Goal: Task Accomplishment & Management: Complete application form

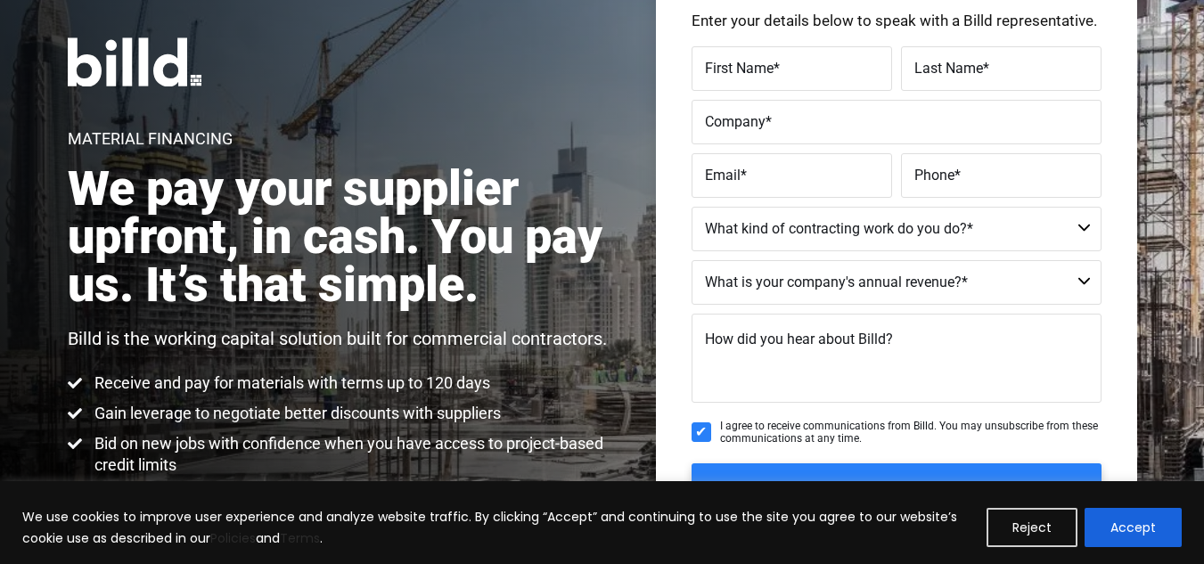
scroll to position [178, 0]
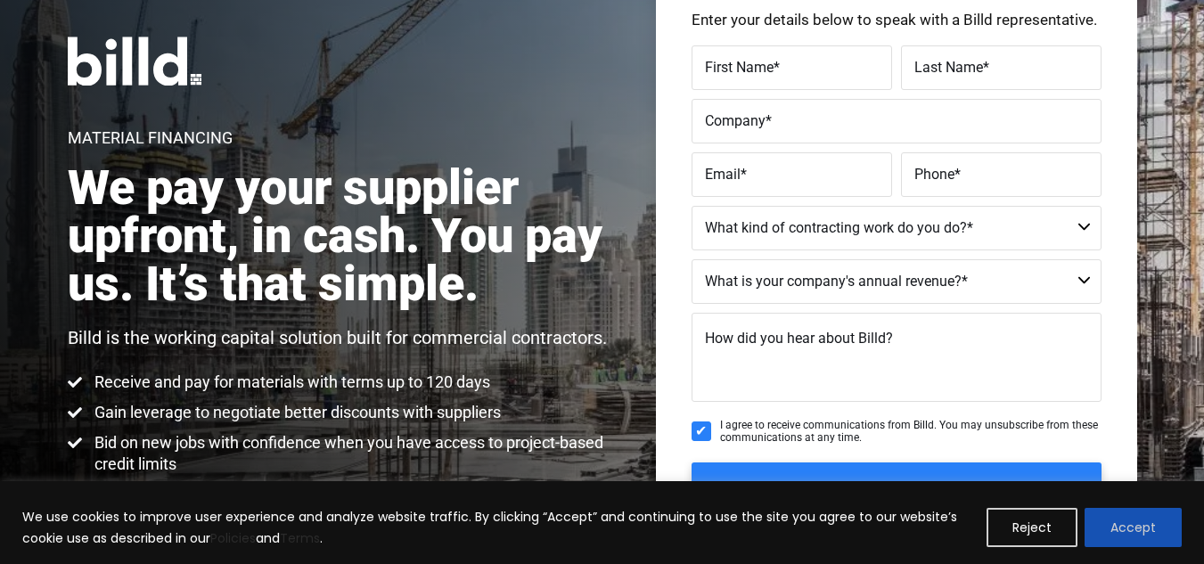
click at [1124, 529] on button "Accept" at bounding box center [1133, 527] width 97 height 39
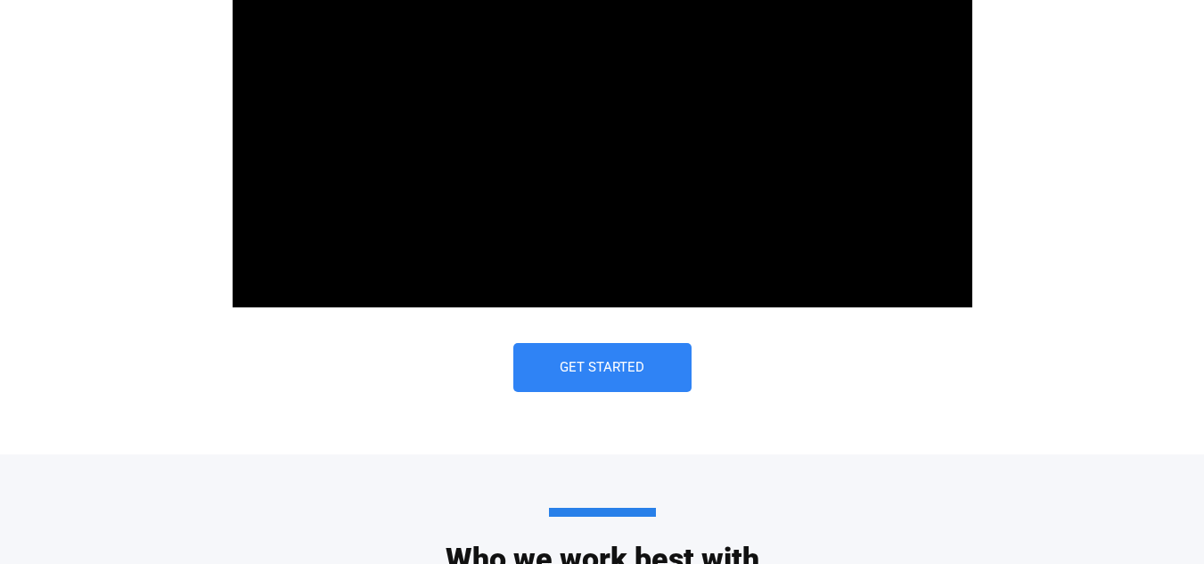
scroll to position [0, 0]
drag, startPoint x: 607, startPoint y: 381, endPoint x: 606, endPoint y: 390, distance: 9.0
click at [607, 381] on link "Get Started" at bounding box center [602, 367] width 178 height 49
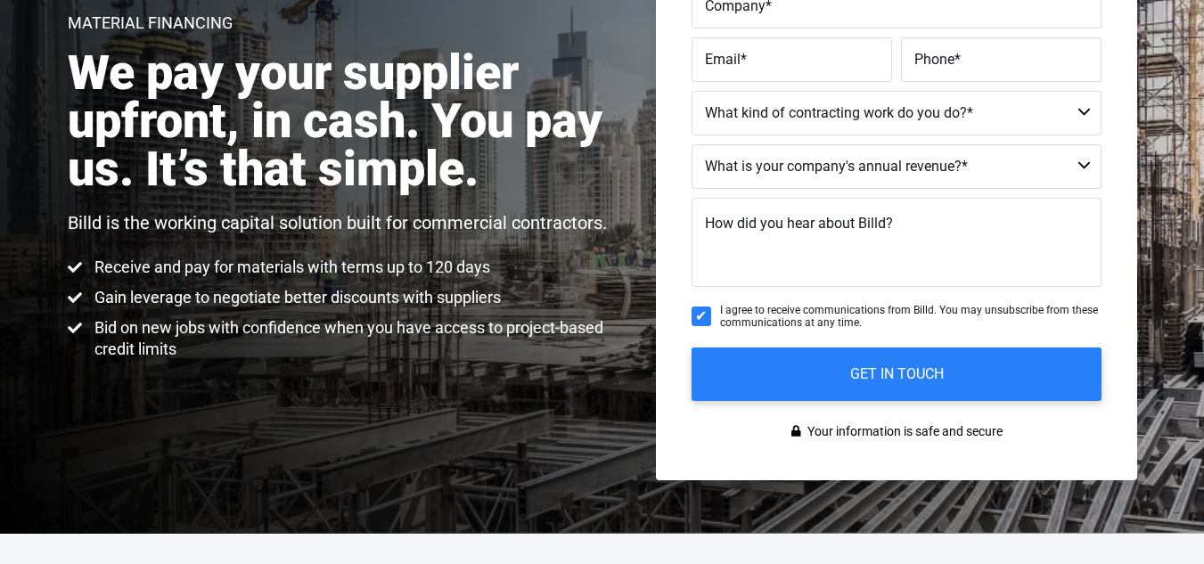
scroll to position [297, 0]
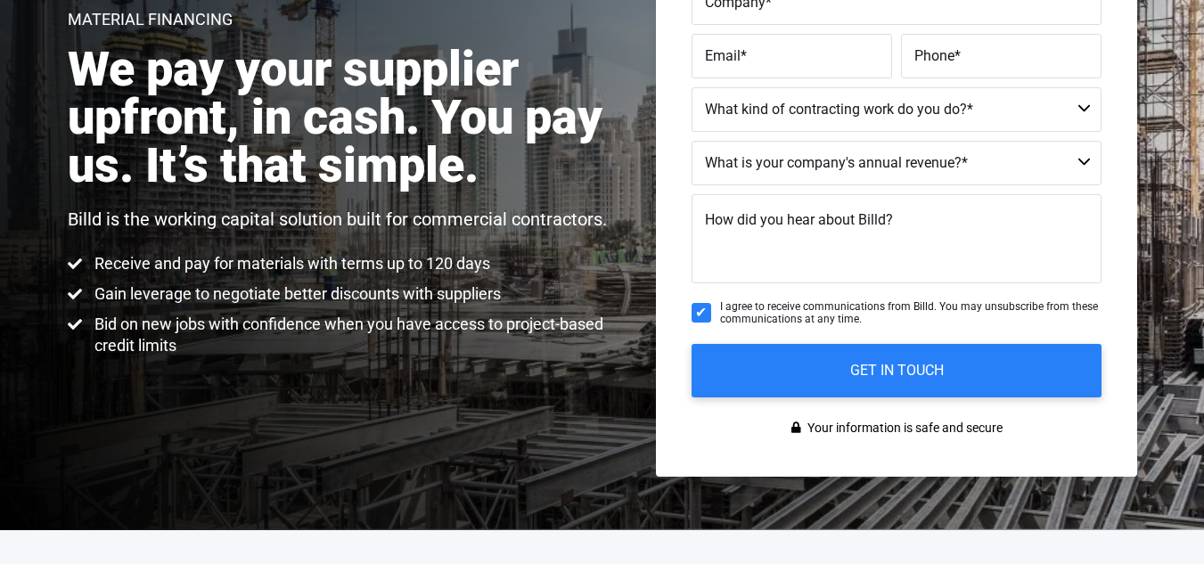
click at [695, 308] on input "I agree to receive communications from Billd. You may unsubscribe from these co…" at bounding box center [702, 313] width 20 height 20
checkbox input "false"
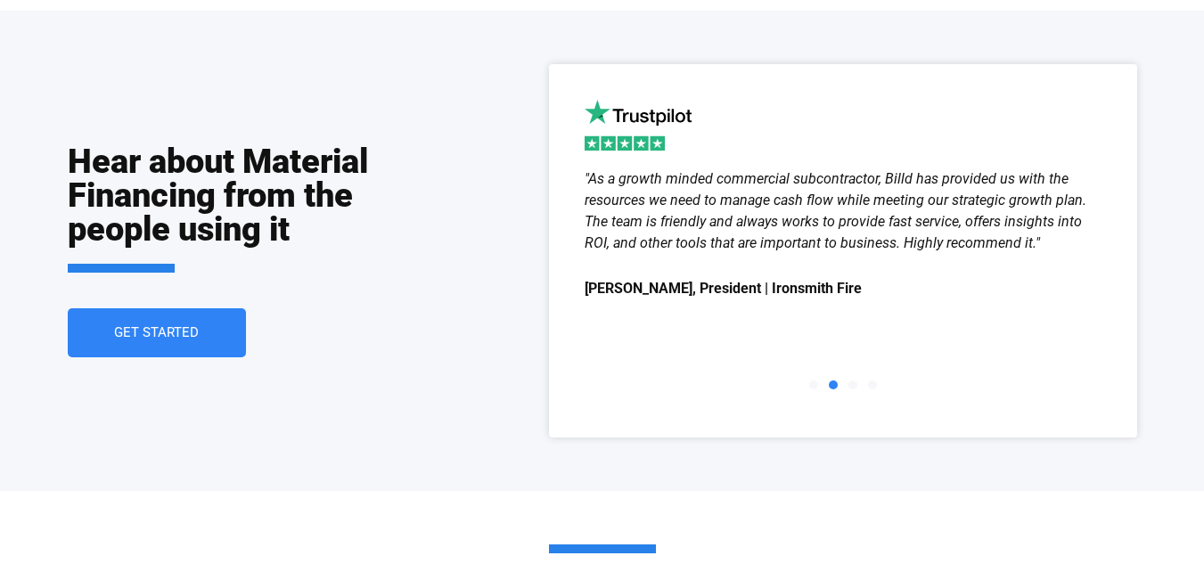
scroll to position [2436, 0]
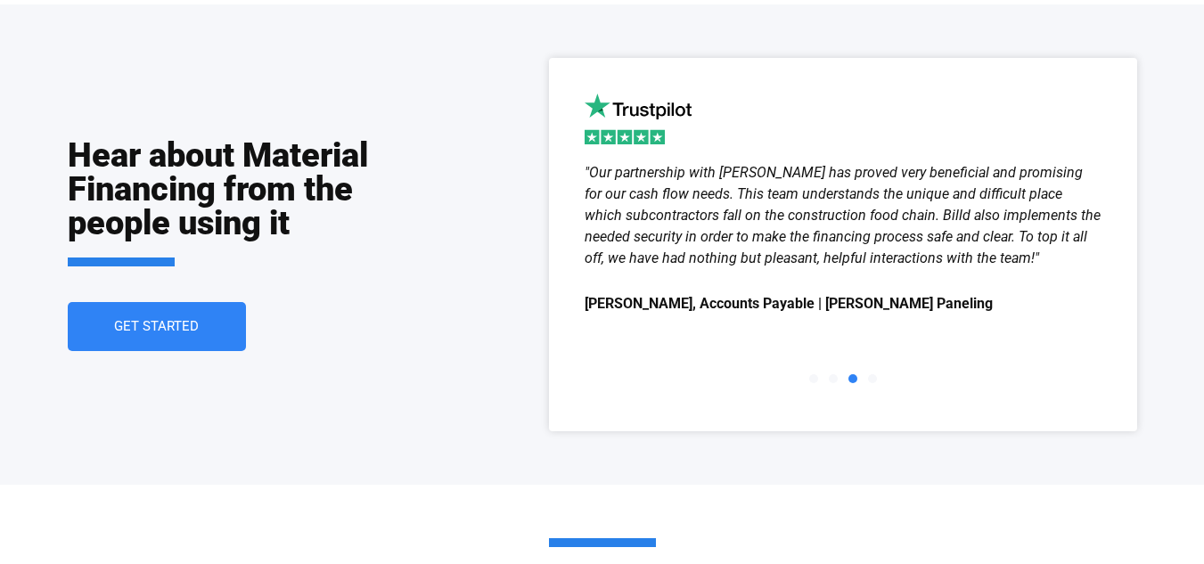
click at [153, 329] on span "Get Started" at bounding box center [156, 326] width 85 height 13
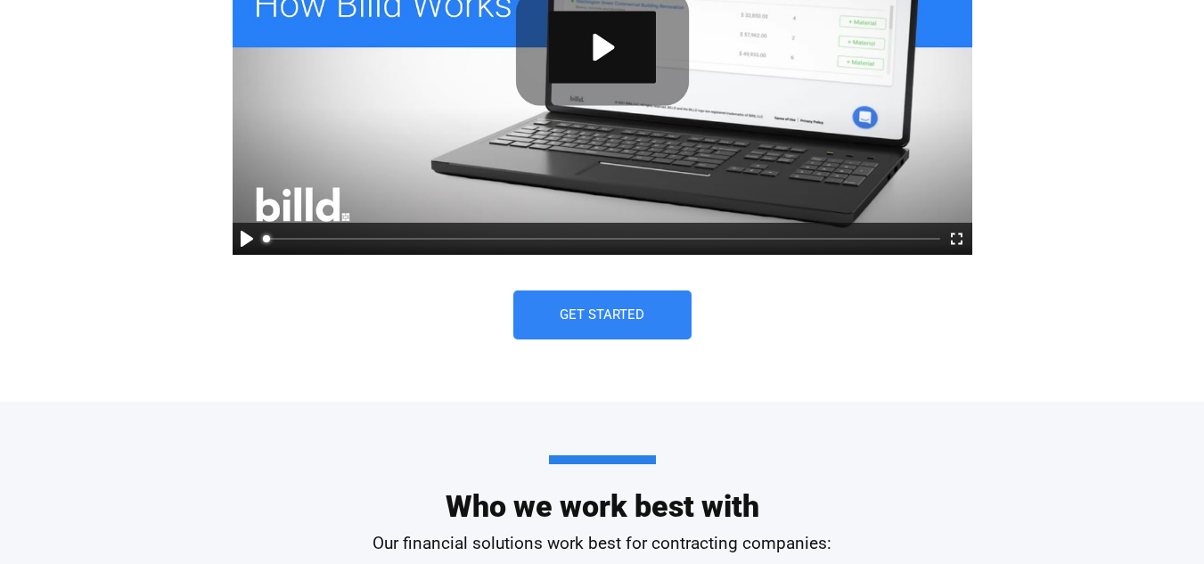
scroll to position [1248, 0]
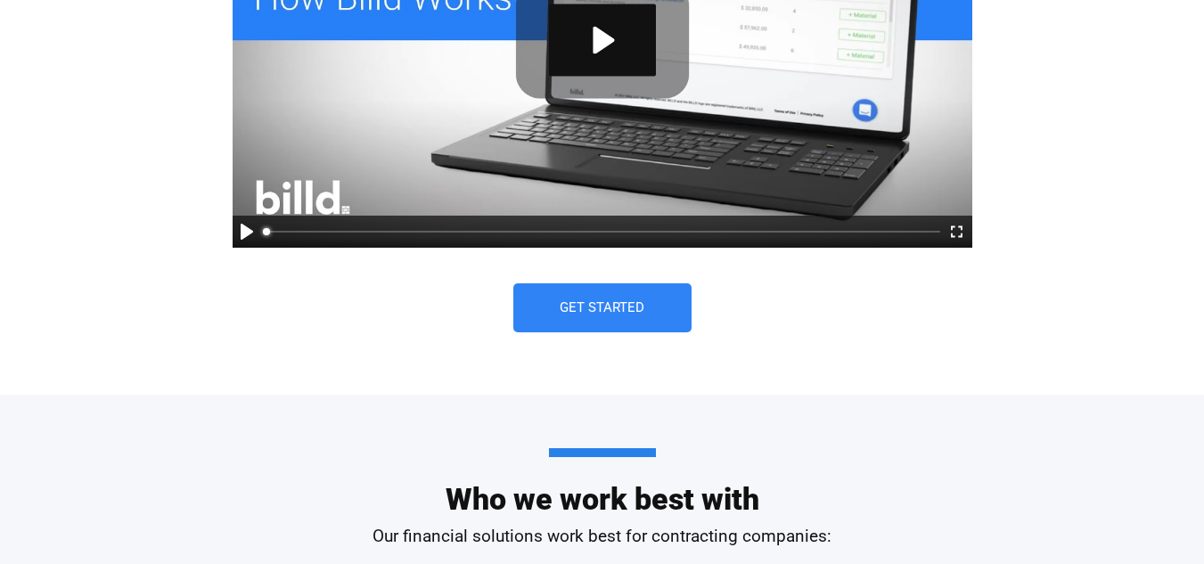
click at [603, 312] on span "Get Started" at bounding box center [602, 307] width 85 height 13
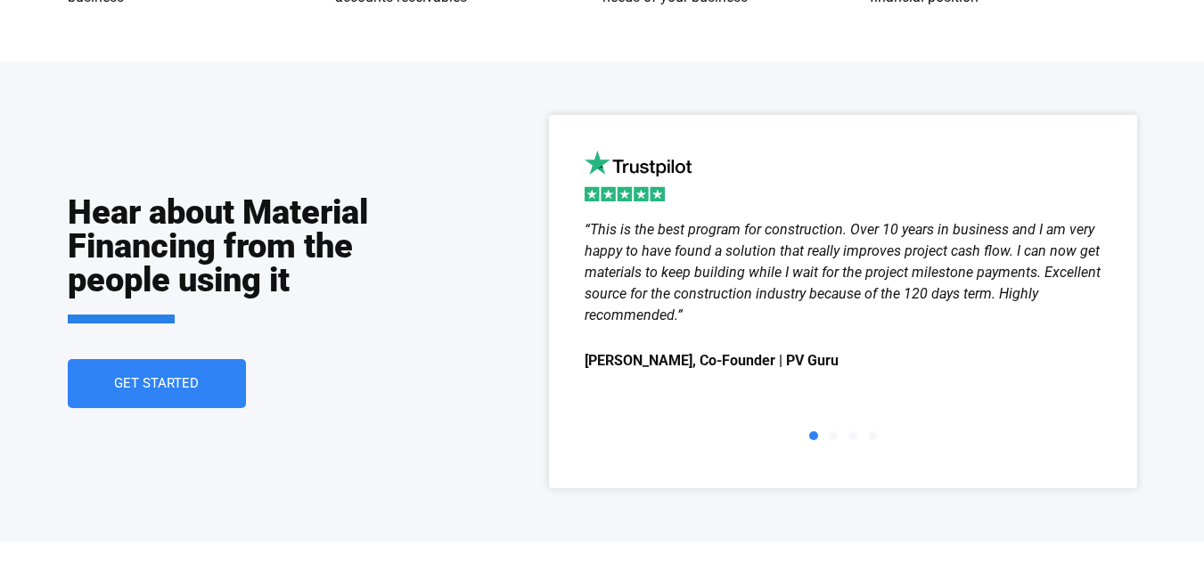
scroll to position [2436, 0]
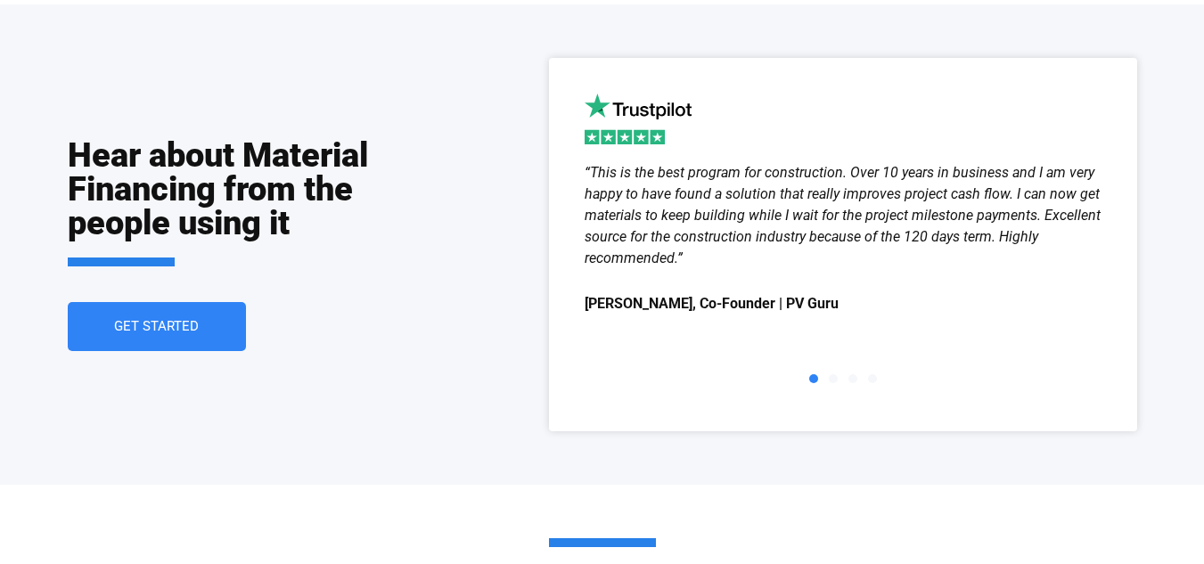
drag, startPoint x: 175, startPoint y: 325, endPoint x: 183, endPoint y: 330, distance: 9.2
click at [175, 325] on span "Get Started" at bounding box center [156, 326] width 85 height 13
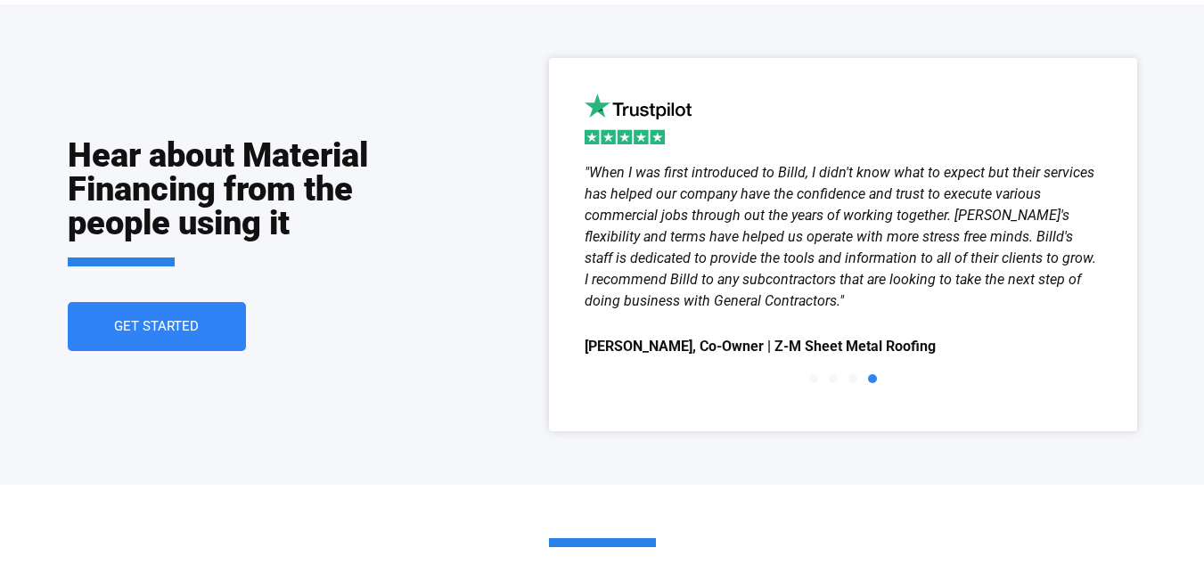
click at [131, 326] on span "Get Started" at bounding box center [156, 326] width 85 height 13
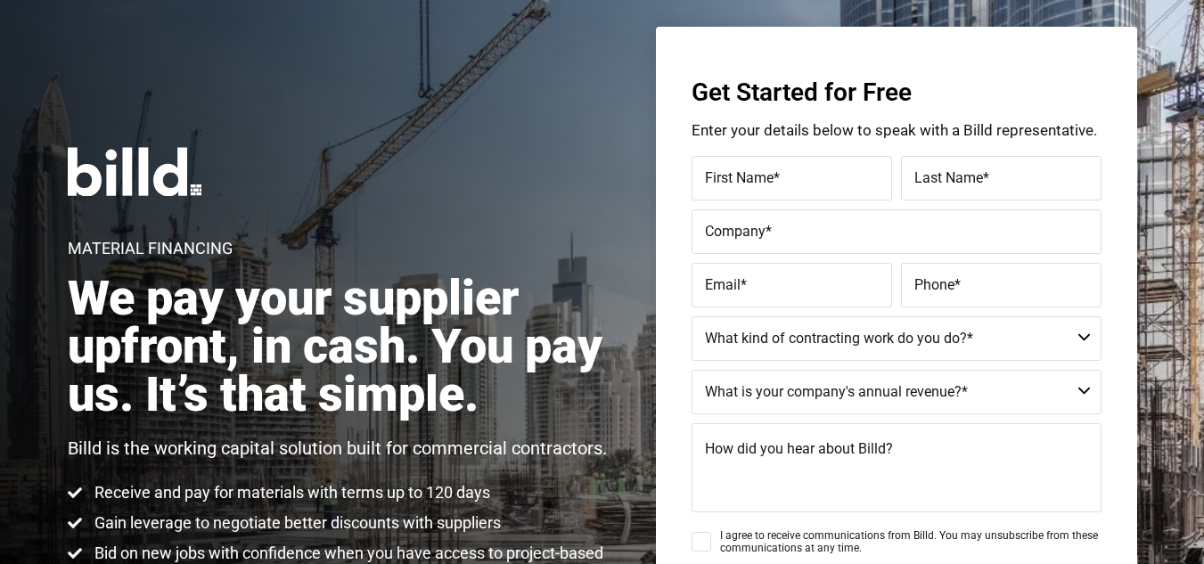
scroll to position [41, 0]
